Goal: Transaction & Acquisition: Book appointment/travel/reservation

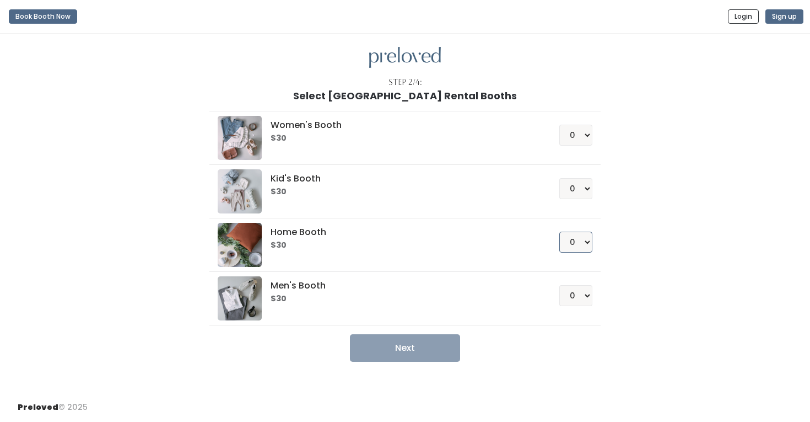
click at [574, 247] on select "0 1 2 3 4" at bounding box center [575, 241] width 33 height 21
select select "1"
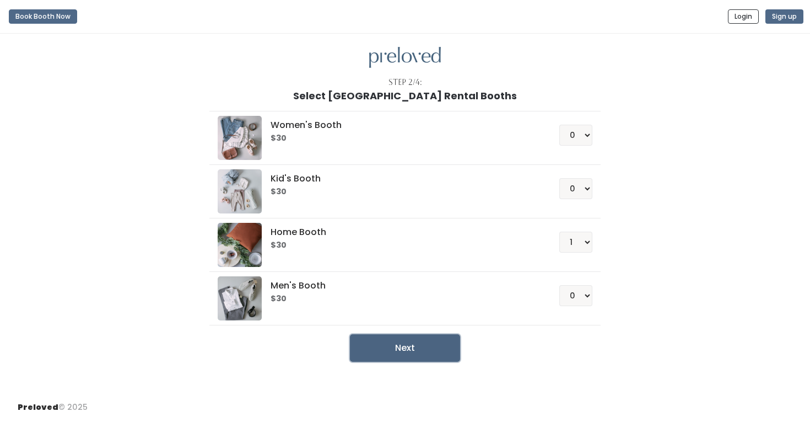
click at [420, 346] on button "Next" at bounding box center [405, 348] width 110 height 28
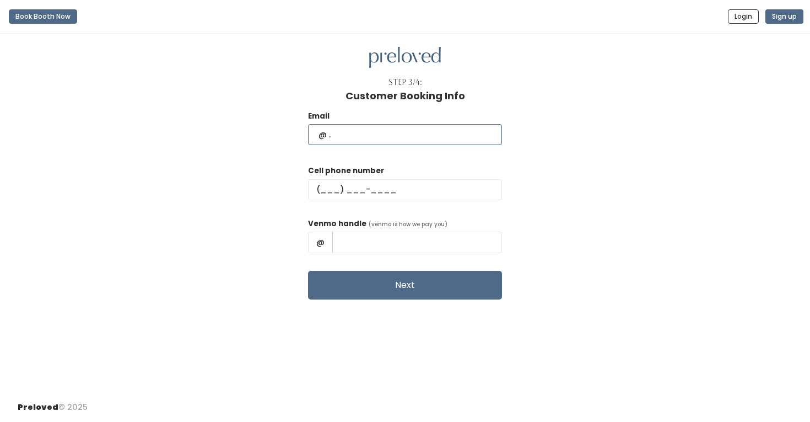
click at [403, 142] on input "text" at bounding box center [405, 134] width 194 height 21
type input "lasgullett@gmail.com"
click at [354, 191] on input "text" at bounding box center [405, 189] width 194 height 21
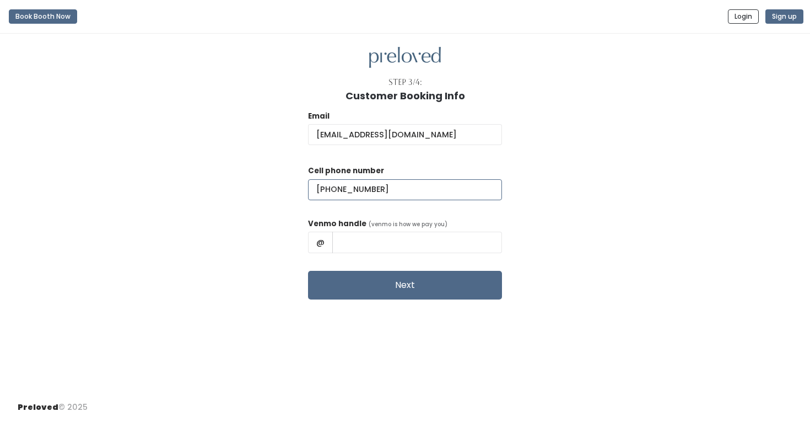
type input "(502) 265-8955"
click at [387, 239] on input "text" at bounding box center [417, 241] width 170 height 21
type input "AlexGullett"
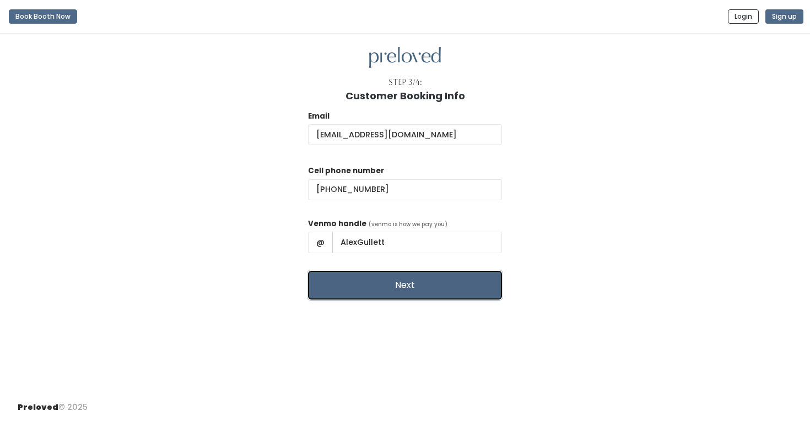
click at [404, 281] on button "Next" at bounding box center [405, 285] width 194 height 29
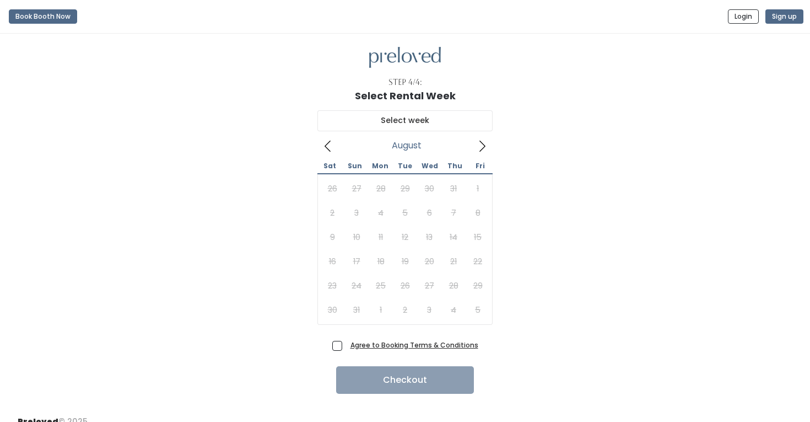
click at [482, 150] on icon at bounding box center [482, 146] width 12 height 12
click at [54, 22] on button "Book Booth Now" at bounding box center [43, 16] width 68 height 14
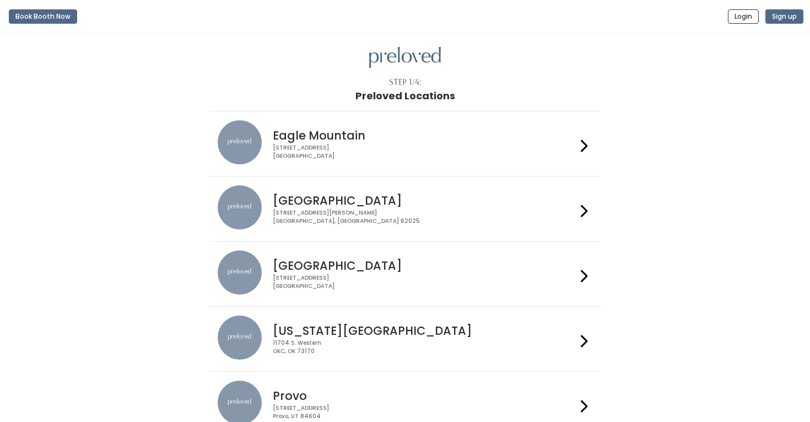
click at [584, 209] on icon at bounding box center [584, 211] width 7 height 16
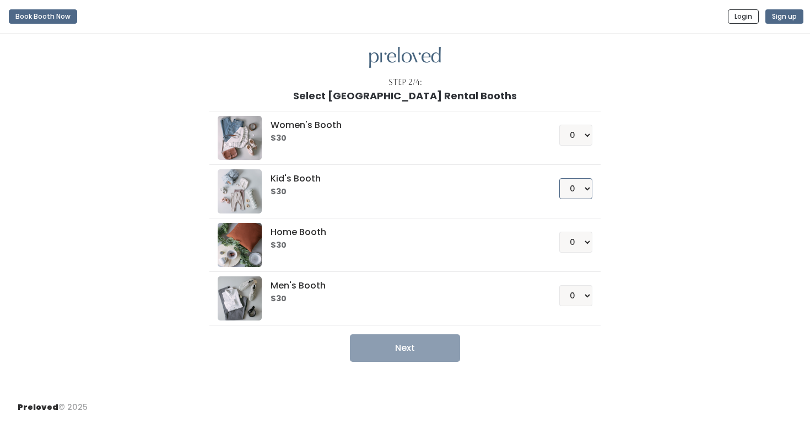
click at [574, 185] on select "0 1 2 3 4" at bounding box center [575, 188] width 33 height 21
select select "1"
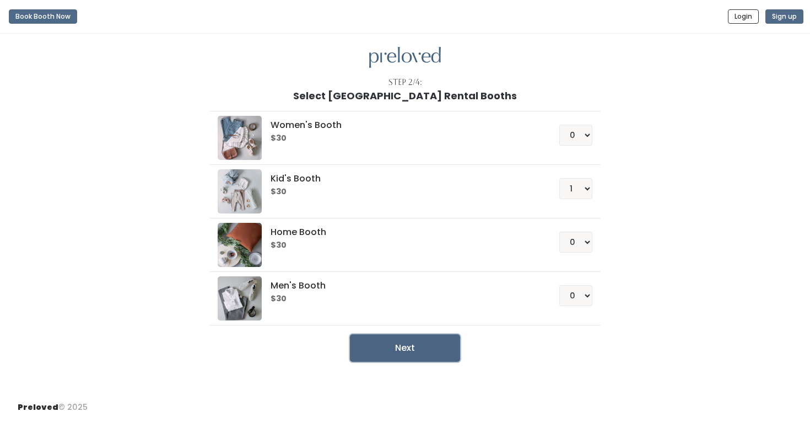
click at [421, 343] on button "Next" at bounding box center [405, 348] width 110 height 28
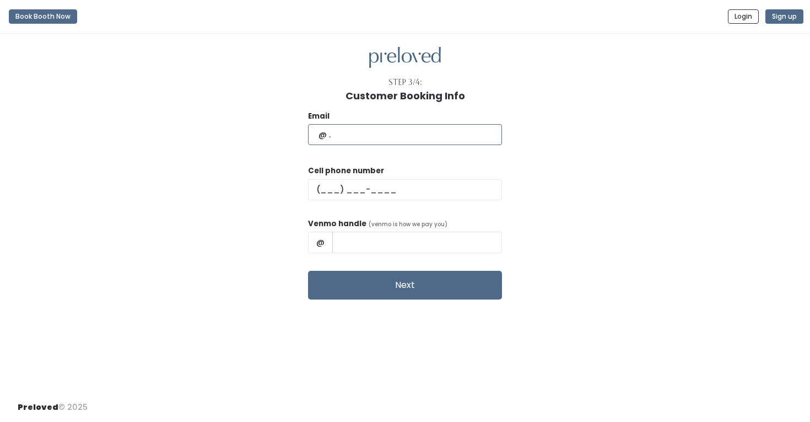
click at [379, 139] on input "text" at bounding box center [405, 134] width 194 height 21
type input "lasgullett@gmail.com"
click at [357, 191] on input "text" at bounding box center [405, 189] width 194 height 21
type input "[PHONE_NUMBER]"
click at [383, 236] on input "text" at bounding box center [417, 241] width 170 height 21
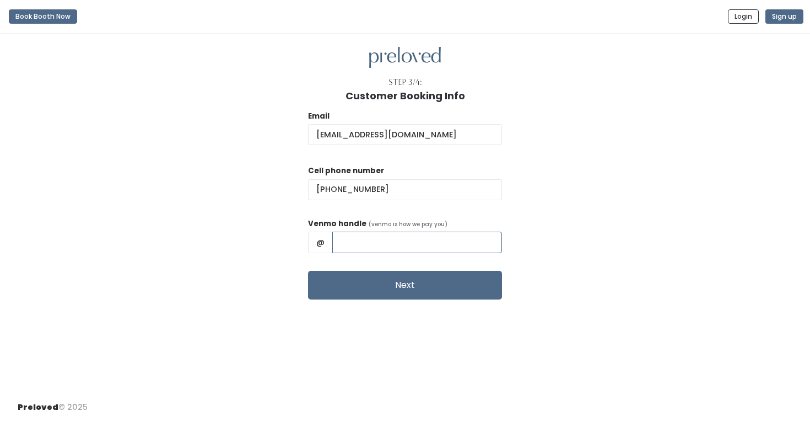
type input "AlexGullett"
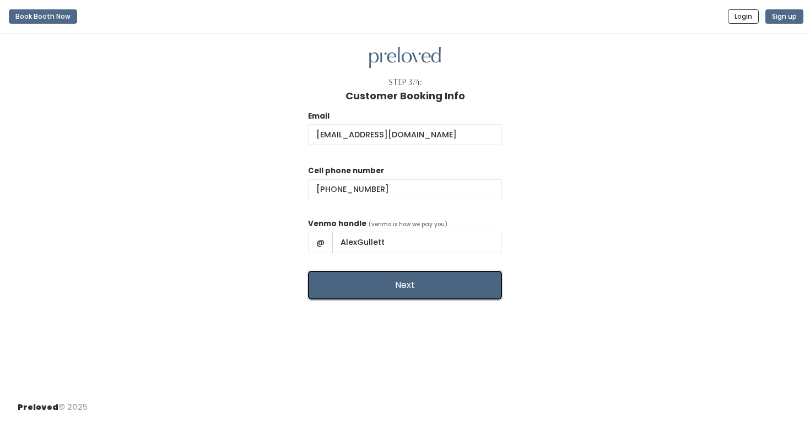
click at [401, 285] on button "Next" at bounding box center [405, 285] width 194 height 29
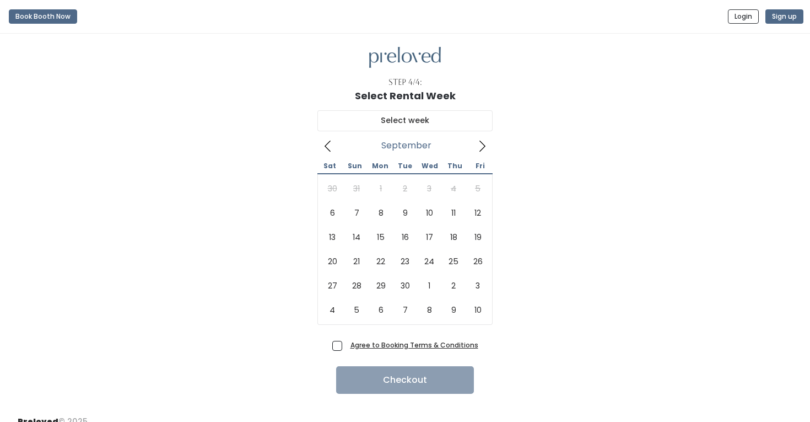
click at [483, 148] on icon at bounding box center [482, 146] width 12 height 12
click at [44, 14] on button "Book Booth Now" at bounding box center [43, 16] width 68 height 14
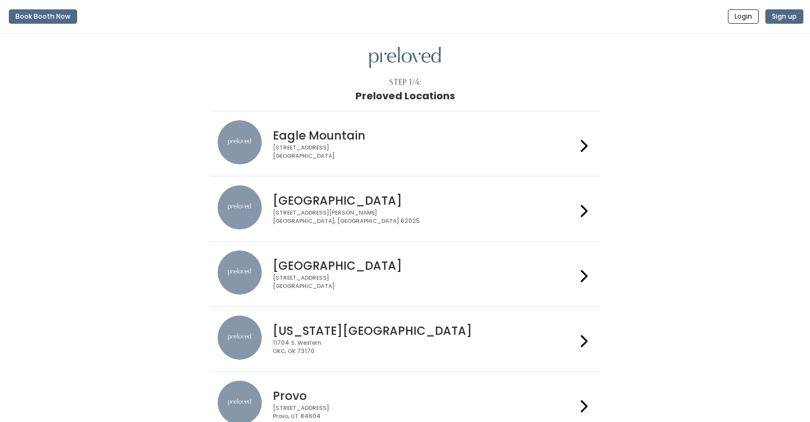
click at [580, 209] on div at bounding box center [584, 208] width 16 height 47
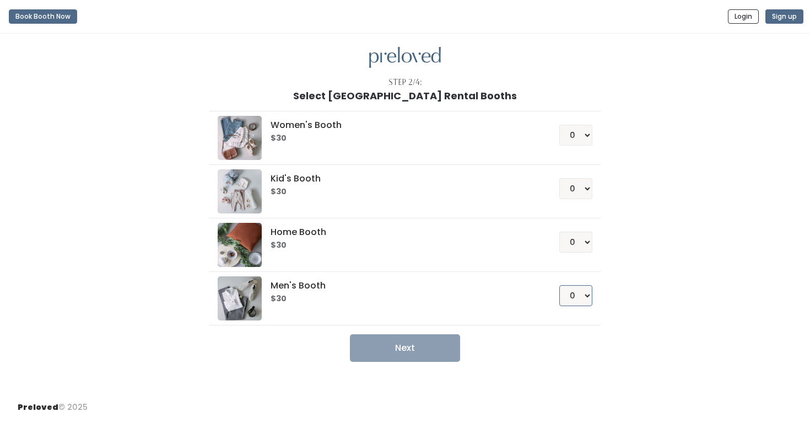
click at [580, 291] on select "0 1 2 3 4" at bounding box center [575, 295] width 33 height 21
select select "1"
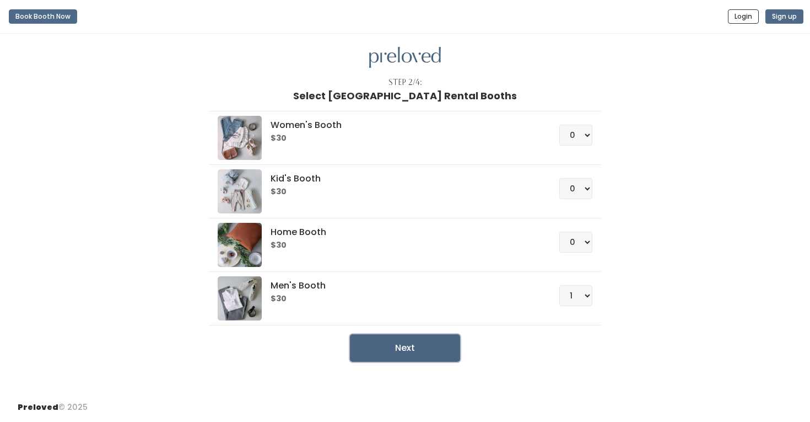
click at [412, 339] on button "Next" at bounding box center [405, 348] width 110 height 28
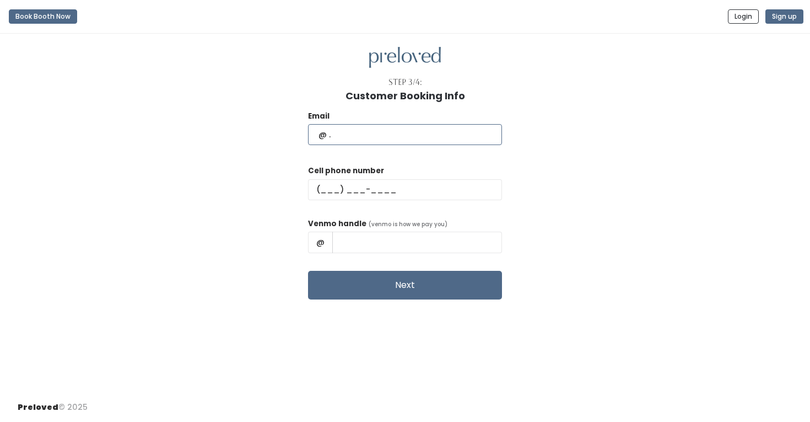
click at [375, 136] on input "text" at bounding box center [405, 134] width 194 height 21
type input "[EMAIL_ADDRESS][DOMAIN_NAME]"
click at [369, 184] on input "text" at bounding box center [405, 189] width 194 height 21
type input "(502) 265-8955"
click at [388, 235] on input "text" at bounding box center [417, 241] width 170 height 21
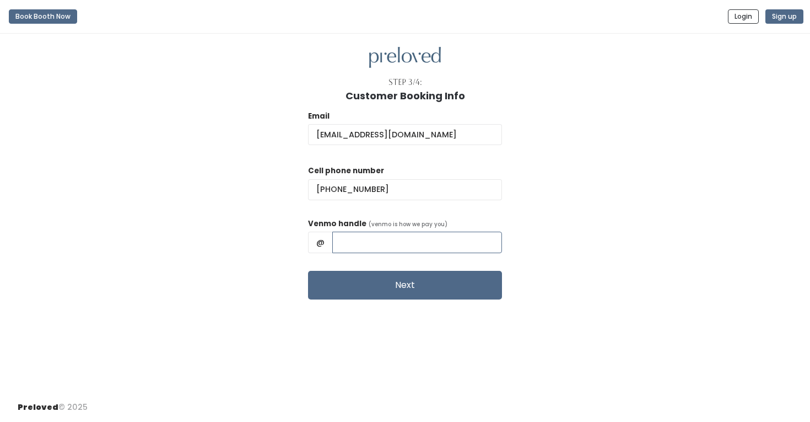
type input "AlexGullett"
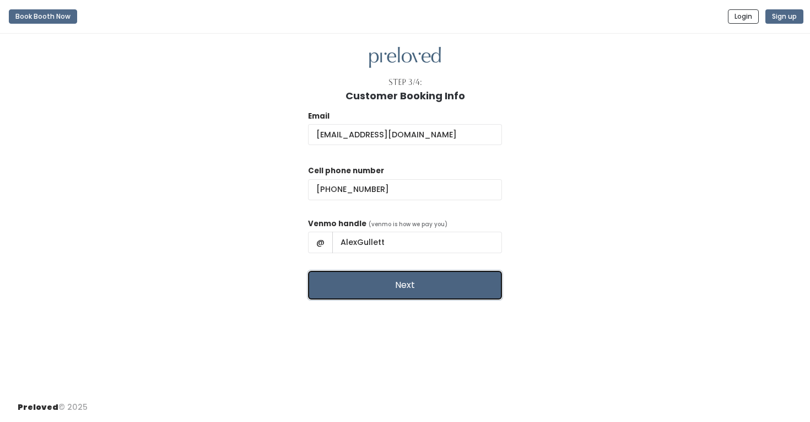
click at [390, 286] on button "Next" at bounding box center [405, 285] width 194 height 29
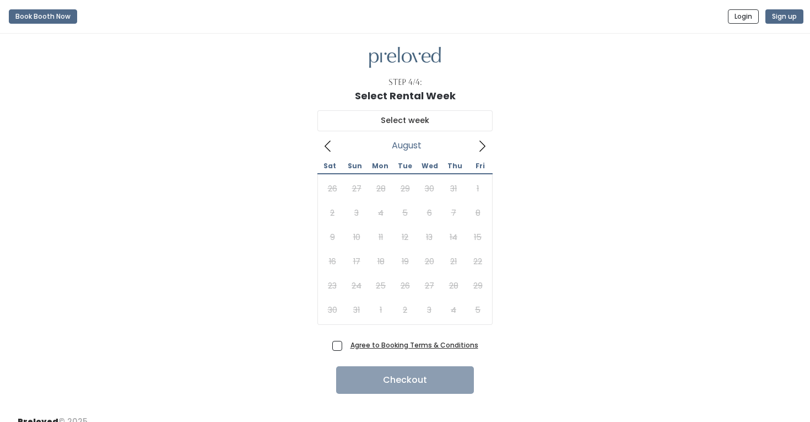
click at [482, 145] on icon at bounding box center [482, 146] width 12 height 12
click at [51, 12] on button "Book Booth Now" at bounding box center [43, 16] width 68 height 14
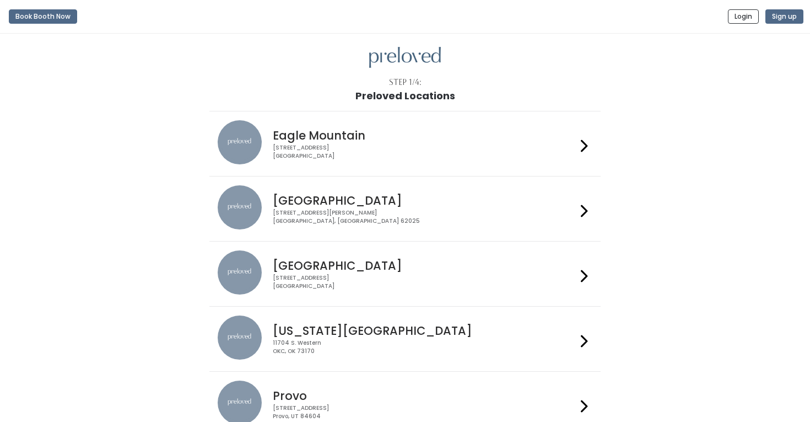
click at [325, 198] on h4 "Edwardsville" at bounding box center [424, 200] width 303 height 13
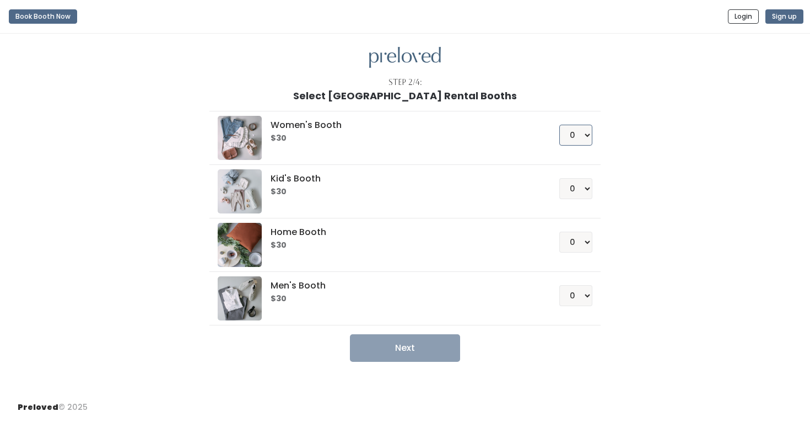
click at [581, 134] on select "0 1 2 3 4" at bounding box center [575, 135] width 33 height 21
select select "1"
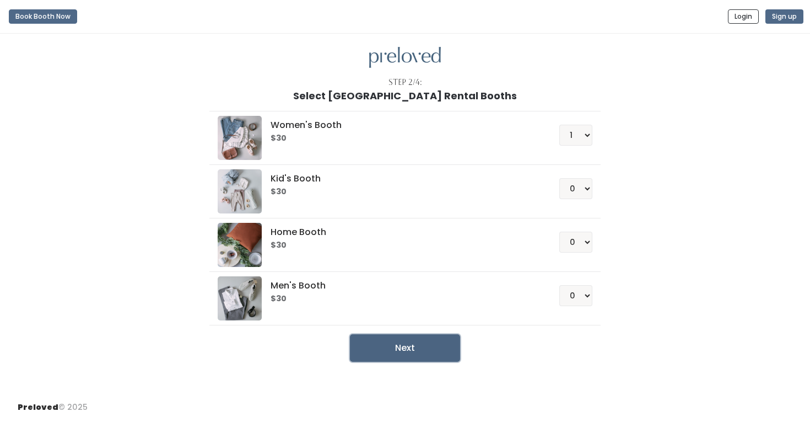
click at [417, 350] on button "Next" at bounding box center [405, 348] width 110 height 28
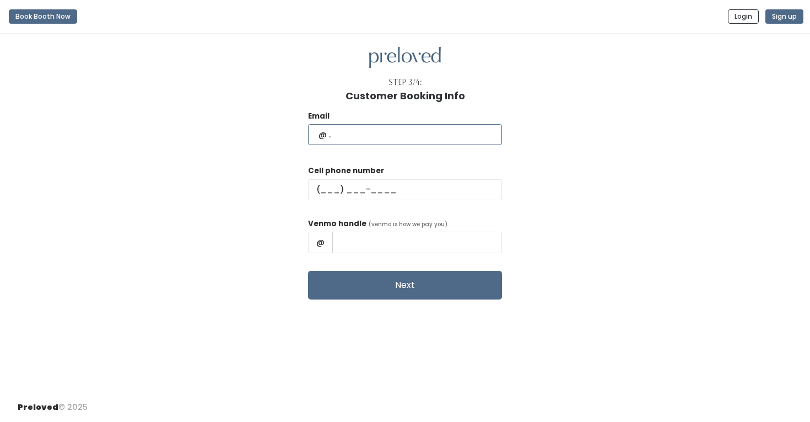
click at [375, 128] on input "text" at bounding box center [405, 134] width 194 height 21
type input "[EMAIL_ADDRESS][DOMAIN_NAME]"
click at [354, 191] on input "text" at bounding box center [405, 189] width 194 height 21
type input "(502) 265-8955"
click at [378, 240] on input "text" at bounding box center [417, 241] width 170 height 21
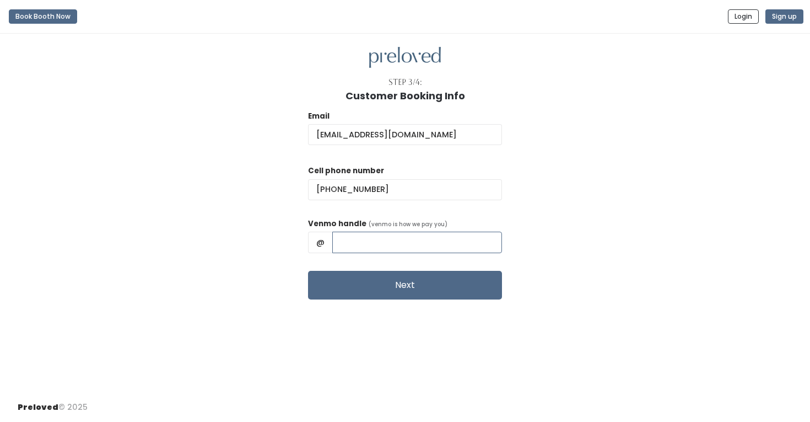
type input "AlexGullett"
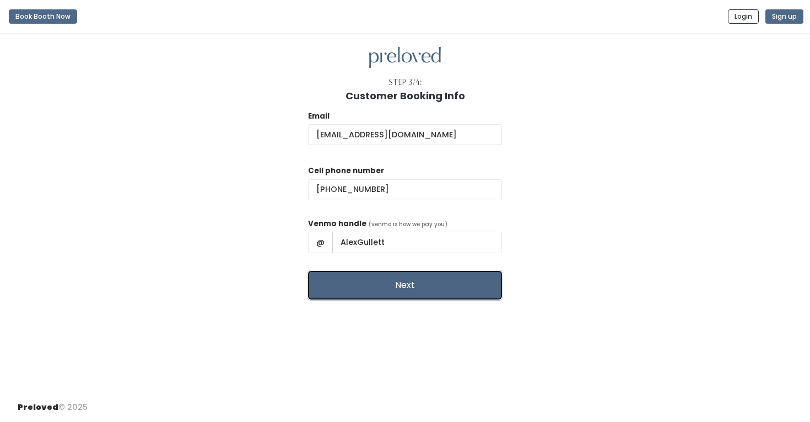
click at [387, 283] on button "Next" at bounding box center [405, 285] width 194 height 29
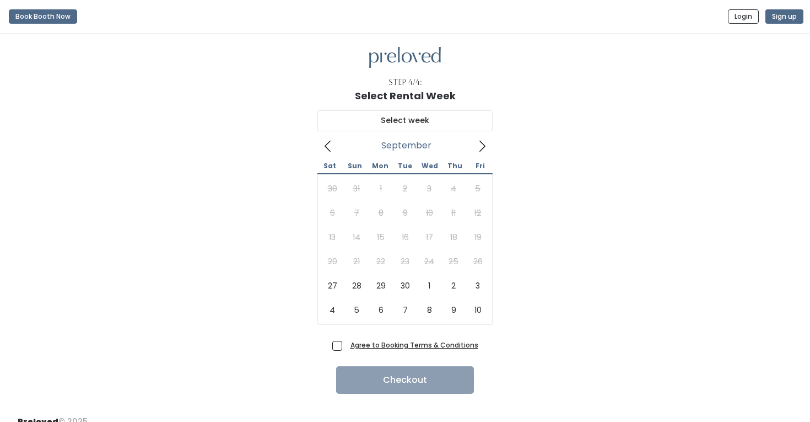
click at [480, 145] on icon at bounding box center [482, 146] width 12 height 12
click at [58, 19] on button "Book Booth Now" at bounding box center [43, 16] width 68 height 14
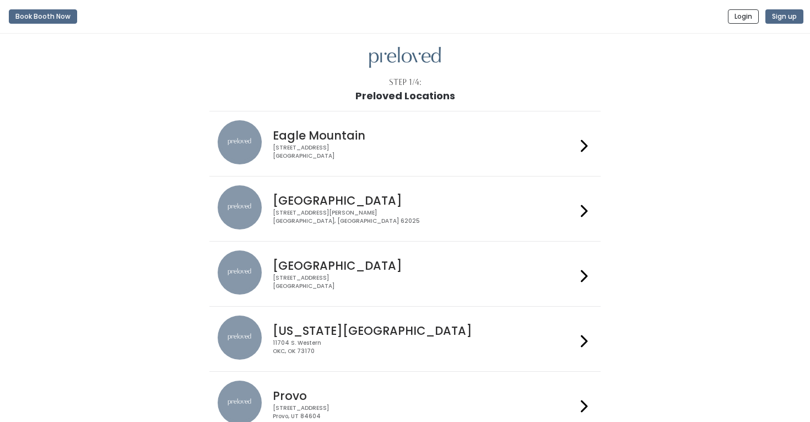
click at [419, 206] on h4 "Edwardsville" at bounding box center [424, 200] width 303 height 13
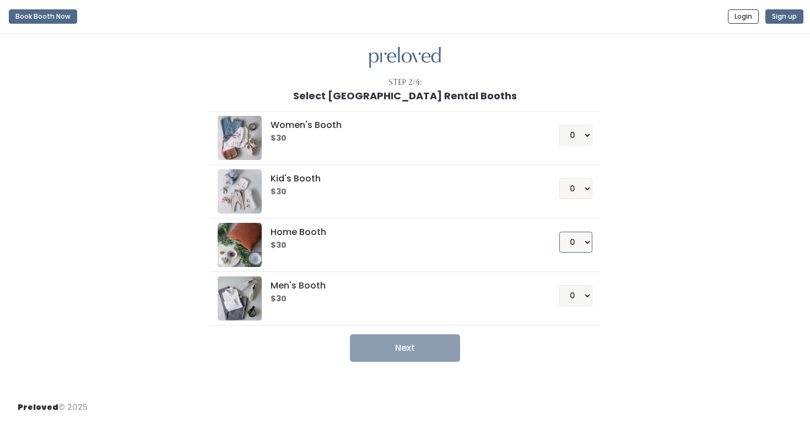
click at [579, 241] on select "0 1 2 3 4" at bounding box center [575, 241] width 33 height 21
select select "1"
click at [569, 141] on select "0 1 2 3 4" at bounding box center [575, 135] width 33 height 21
select select "1"
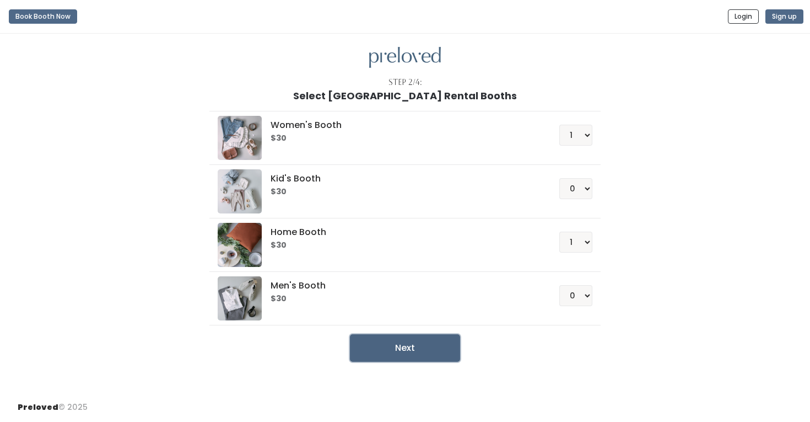
click at [415, 352] on button "Next" at bounding box center [405, 348] width 110 height 28
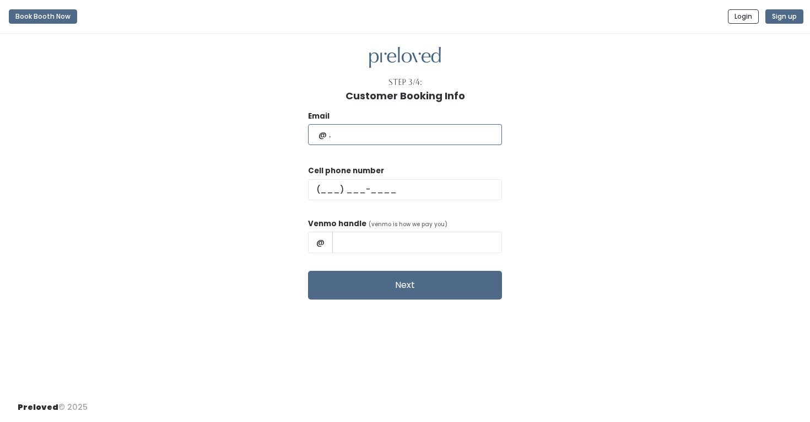
click at [365, 143] on input "text" at bounding box center [405, 134] width 194 height 21
type input "[EMAIL_ADDRESS][DOMAIN_NAME]"
click at [365, 198] on input "text" at bounding box center [405, 189] width 194 height 21
type input "(502) 265-8955"
click at [396, 234] on input "text" at bounding box center [417, 241] width 170 height 21
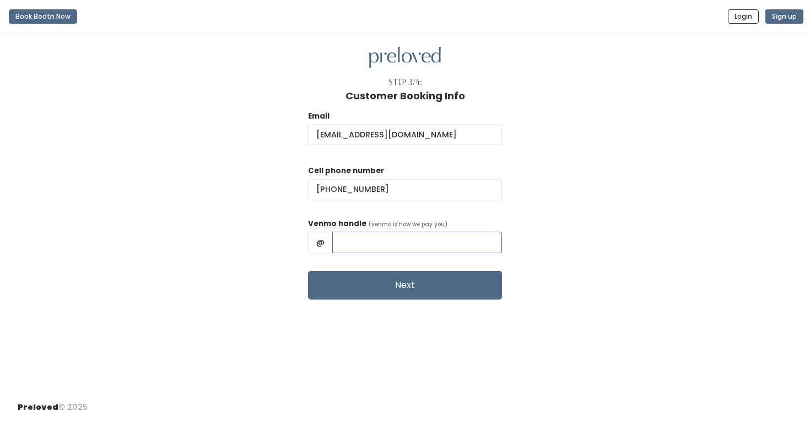
type input "AlexGullett"
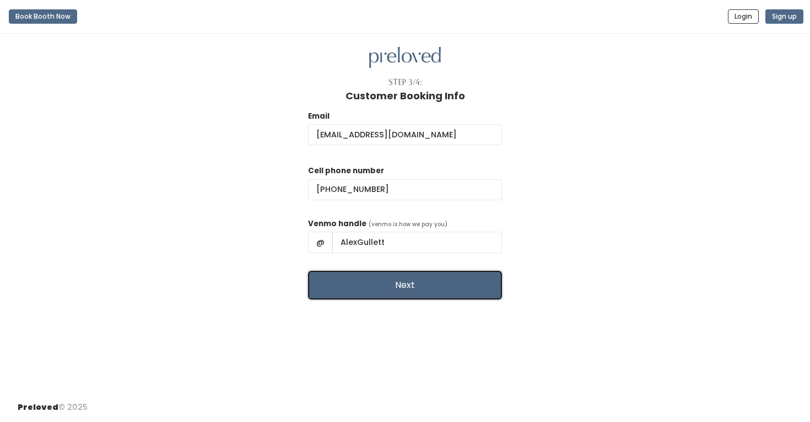
click at [400, 284] on button "Next" at bounding box center [405, 285] width 194 height 29
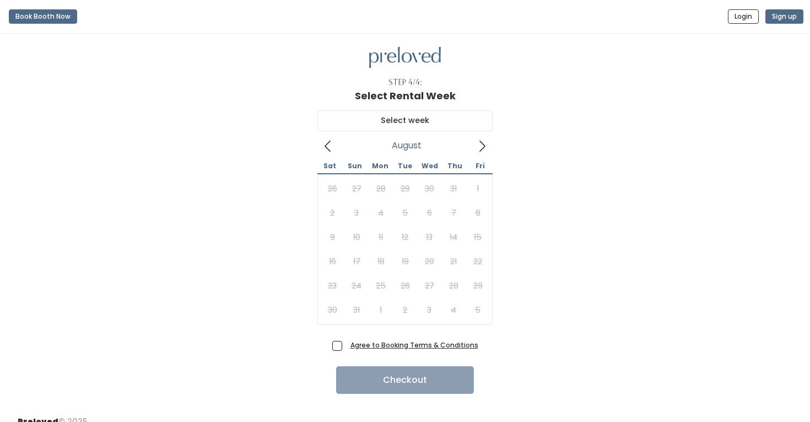
click at [482, 143] on icon at bounding box center [482, 146] width 6 height 11
click at [483, 147] on icon at bounding box center [482, 146] width 6 height 11
click at [474, 146] on span at bounding box center [482, 146] width 21 height 18
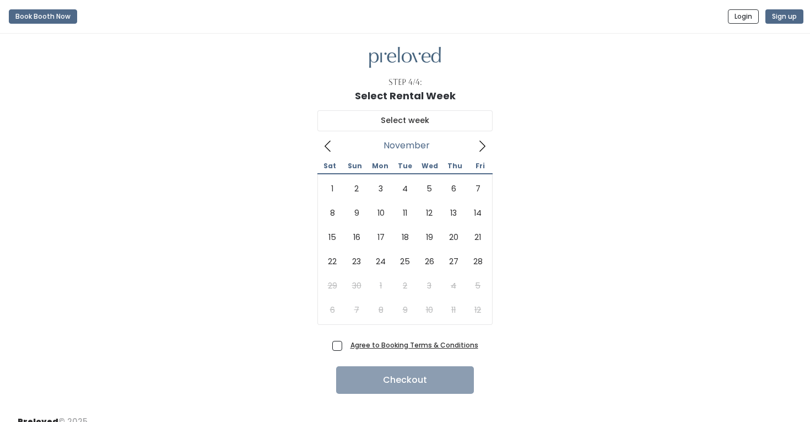
click at [487, 145] on icon at bounding box center [482, 146] width 12 height 12
click at [327, 148] on icon at bounding box center [328, 146] width 6 height 11
click at [329, 147] on icon at bounding box center [328, 146] width 12 height 12
click at [484, 148] on icon at bounding box center [482, 146] width 12 height 12
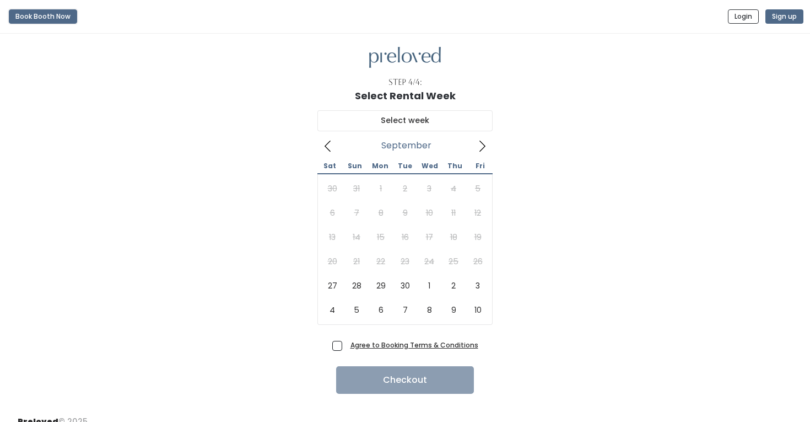
click at [21, 19] on button "Book Booth Now" at bounding box center [43, 16] width 68 height 14
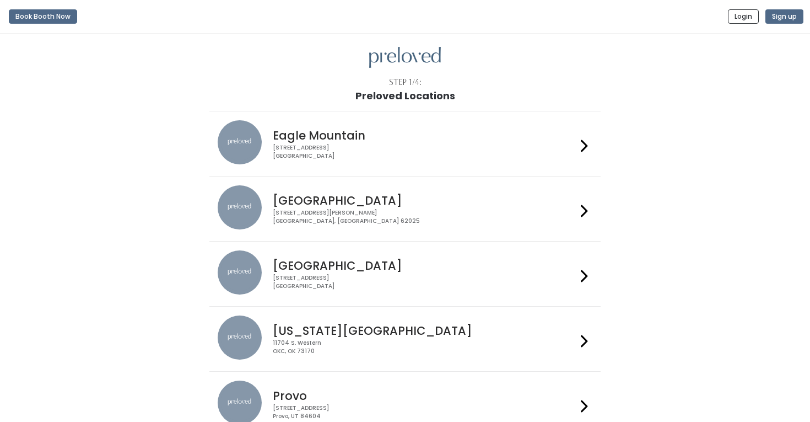
click at [365, 204] on h4 "[GEOGRAPHIC_DATA]" at bounding box center [424, 200] width 303 height 13
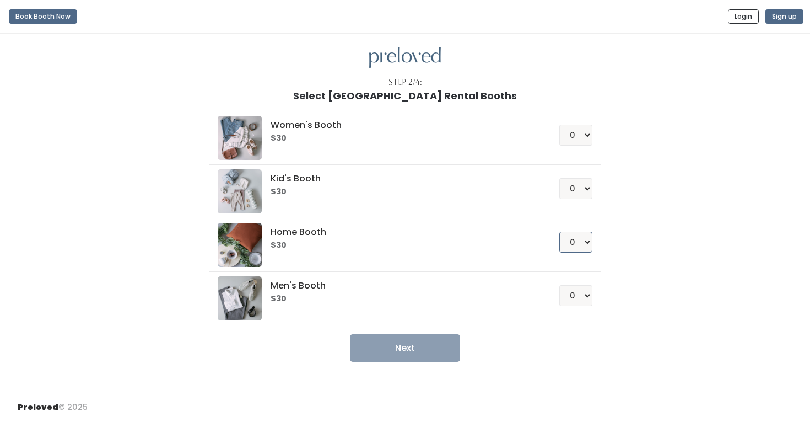
click at [578, 246] on select "0 1 2 3 4" at bounding box center [575, 241] width 33 height 21
select select "1"
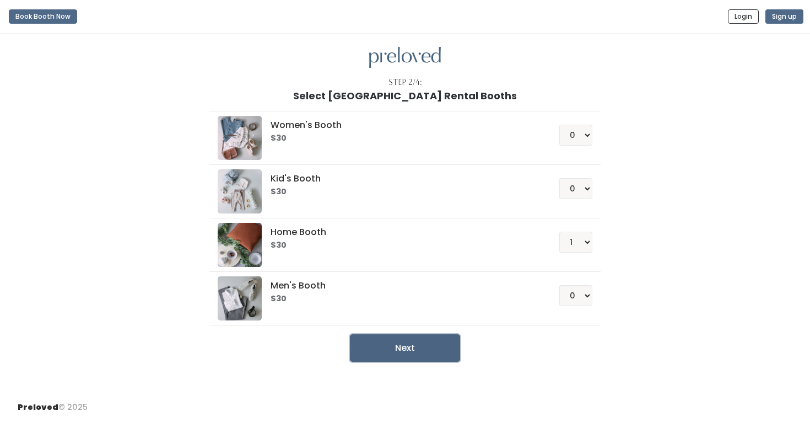
click at [427, 339] on button "Next" at bounding box center [405, 348] width 110 height 28
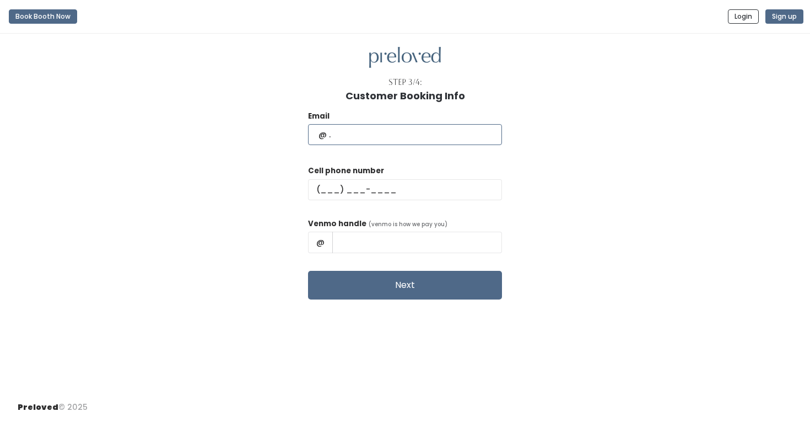
click at [377, 128] on input "text" at bounding box center [405, 134] width 194 height 21
type input "[EMAIL_ADDRESS][DOMAIN_NAME]"
click at [355, 193] on input "text" at bounding box center [405, 189] width 194 height 21
type input "(502) 265-8955"
click at [401, 246] on input "text" at bounding box center [417, 241] width 170 height 21
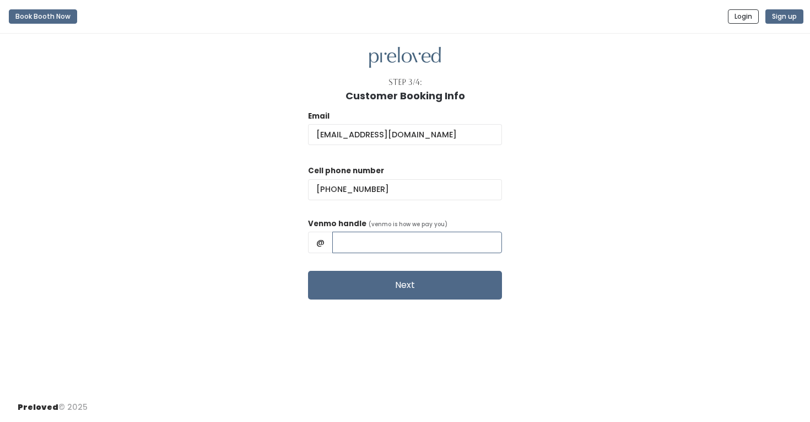
type input "AlexGullett"
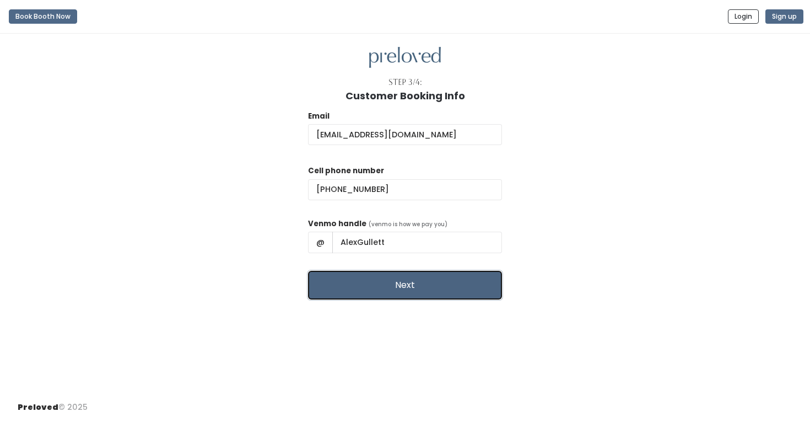
click at [407, 284] on button "Next" at bounding box center [405, 285] width 194 height 29
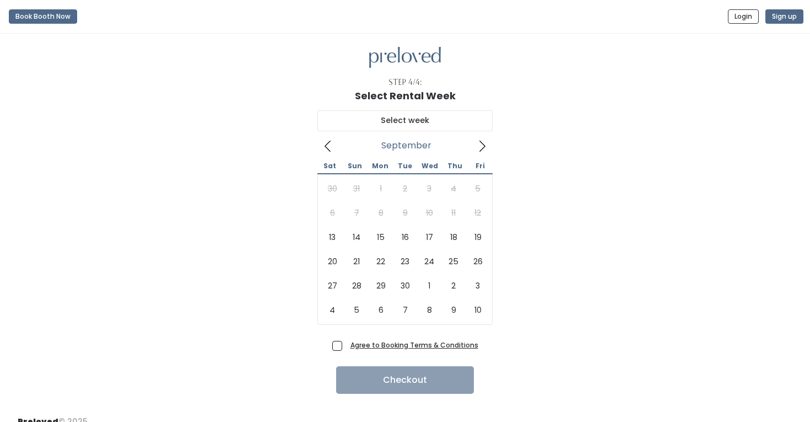
click at [485, 142] on icon at bounding box center [482, 146] width 12 height 12
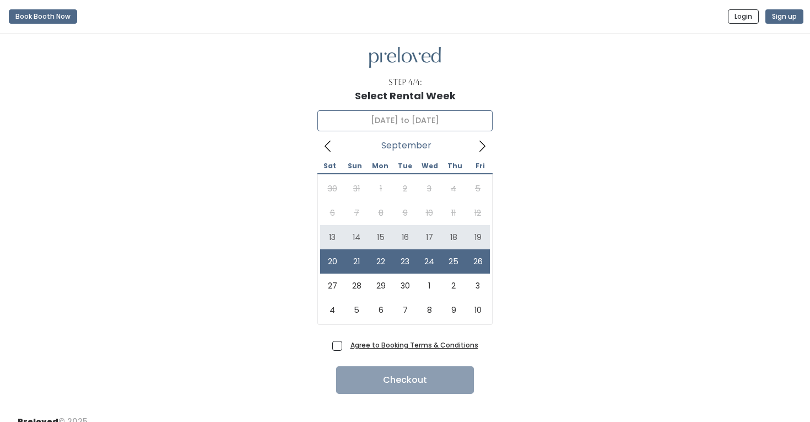
type input "September 13 to September 19"
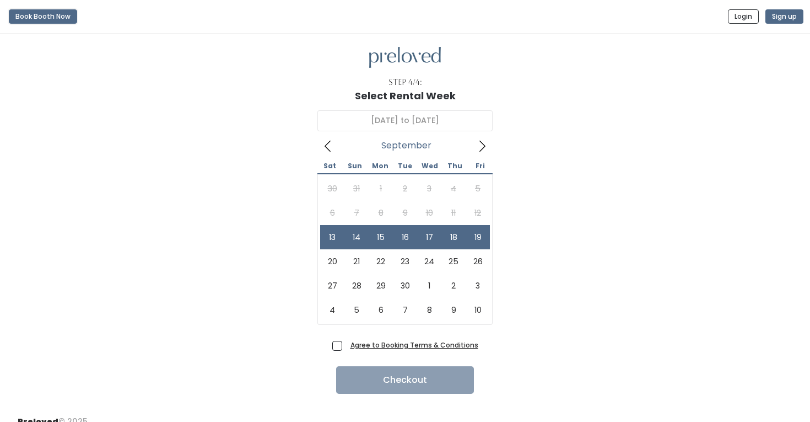
click at [56, 21] on button "Book Booth Now" at bounding box center [43, 16] width 68 height 14
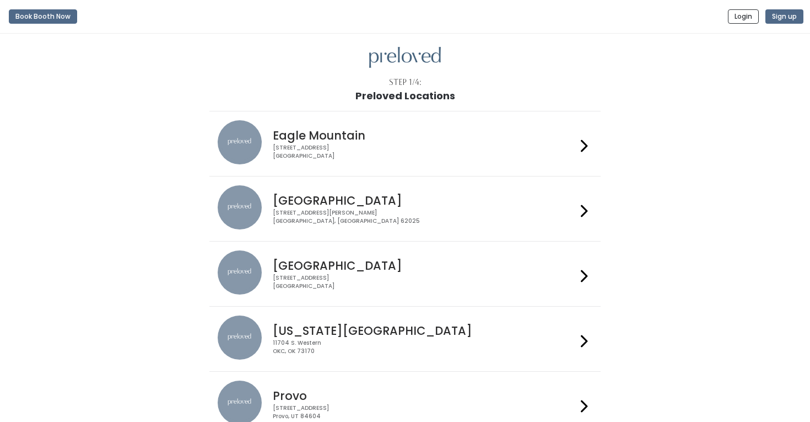
click at [338, 214] on div "[STREET_ADDRESS][PERSON_NAME]" at bounding box center [424, 217] width 303 height 16
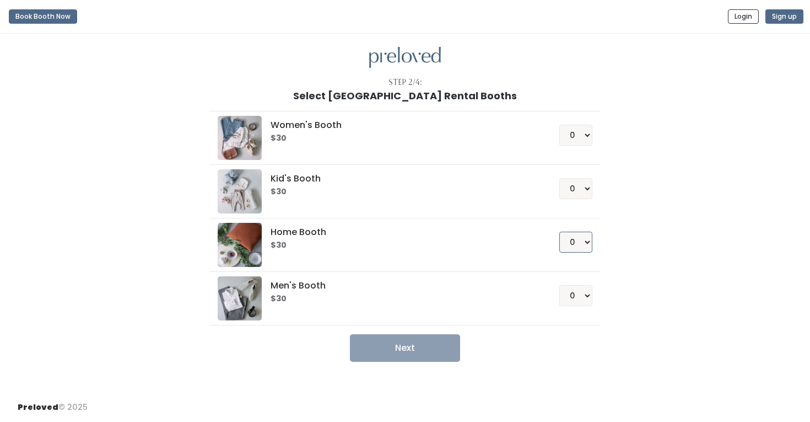
click at [584, 239] on select "0 1 2 3 4" at bounding box center [575, 241] width 33 height 21
select select "2"
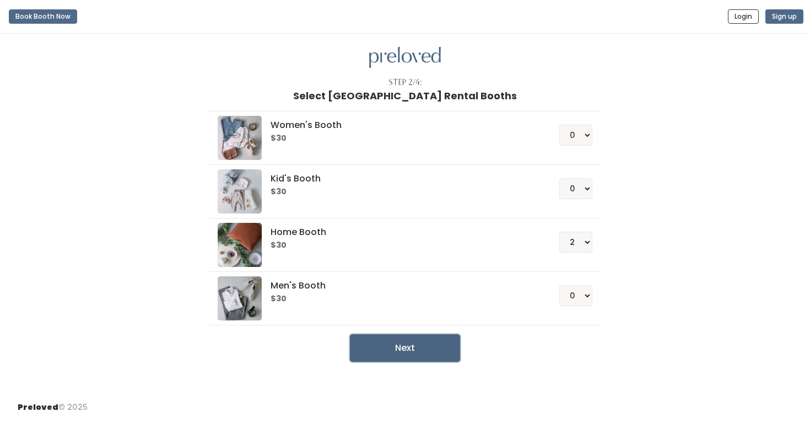
click at [415, 355] on button "Next" at bounding box center [405, 348] width 110 height 28
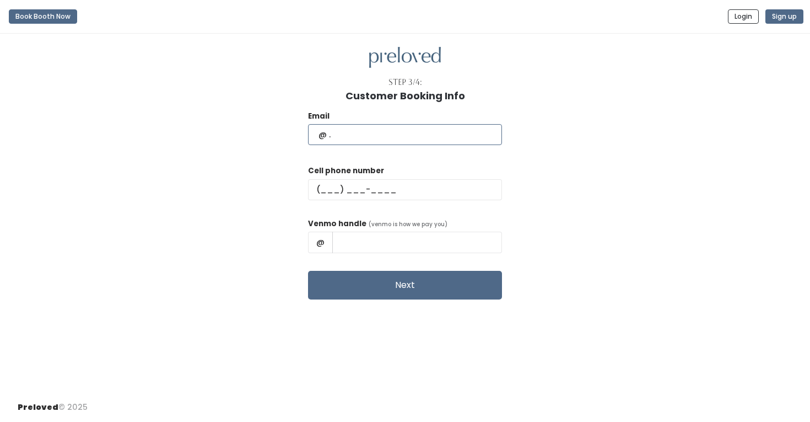
click at [372, 131] on input "text" at bounding box center [405, 134] width 194 height 21
type input "lasgullett@gmail.com"
click at [358, 187] on input "text" at bounding box center [405, 189] width 194 height 21
type input "(502) 265-8955"
click at [395, 234] on input "text" at bounding box center [417, 241] width 170 height 21
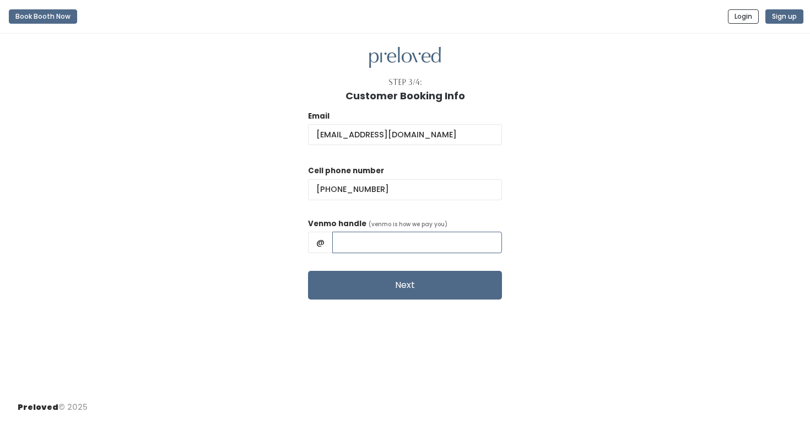
type input "AlexGullett"
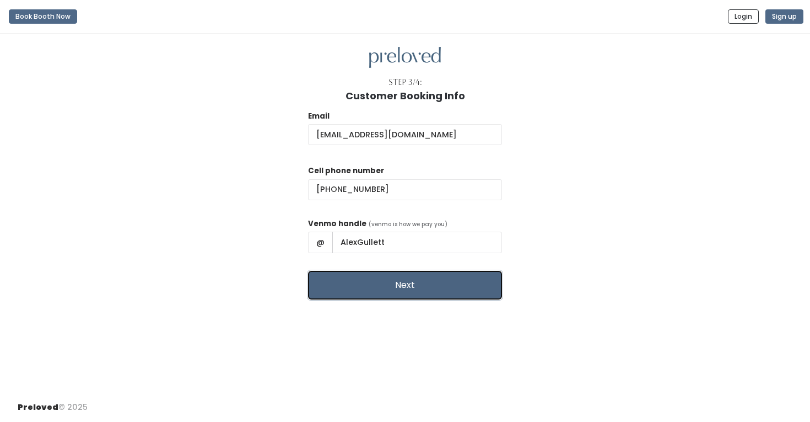
click at [385, 290] on button "Next" at bounding box center [405, 285] width 194 height 29
click at [47, 19] on button "Book Booth Now" at bounding box center [43, 16] width 68 height 14
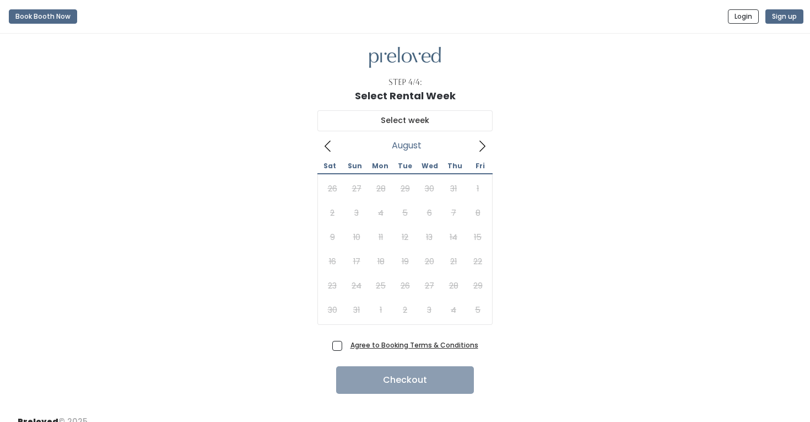
click at [477, 144] on icon at bounding box center [482, 146] width 12 height 12
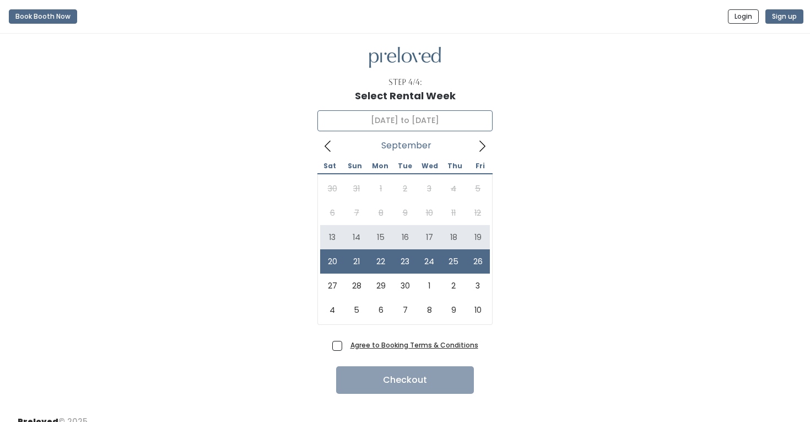
type input "September 13 to September 19"
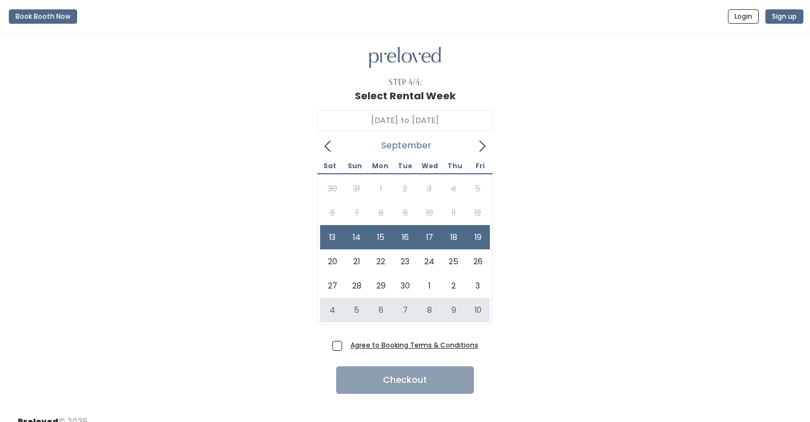
click at [346, 346] on span "Agree to Booking Terms & Conditions" at bounding box center [412, 344] width 132 height 11
click at [346, 346] on input "Agree to Booking Terms & Conditions" at bounding box center [349, 342] width 7 height 7
checkbox input "true"
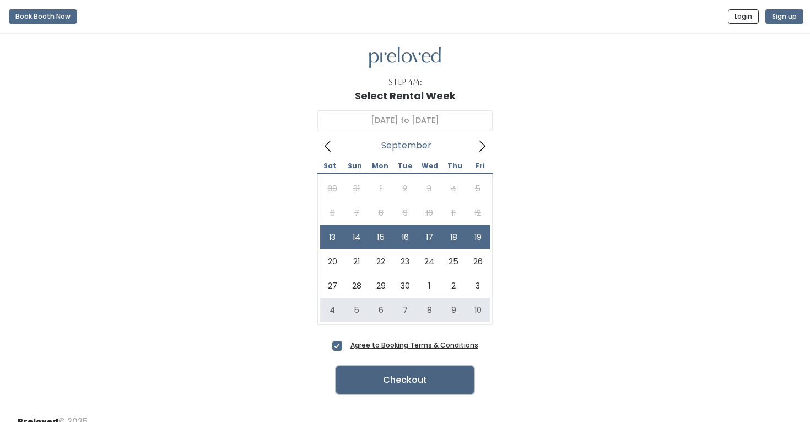
click at [377, 383] on button "Checkout" at bounding box center [405, 380] width 138 height 28
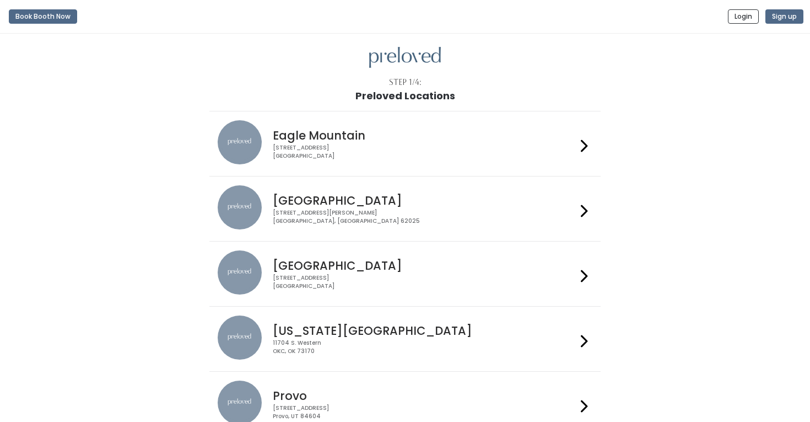
click at [411, 213] on div "1500 Troy Road, Unit A‑B Edwardsville, IL 62025" at bounding box center [424, 217] width 303 height 16
